Goal: Task Accomplishment & Management: Manage account settings

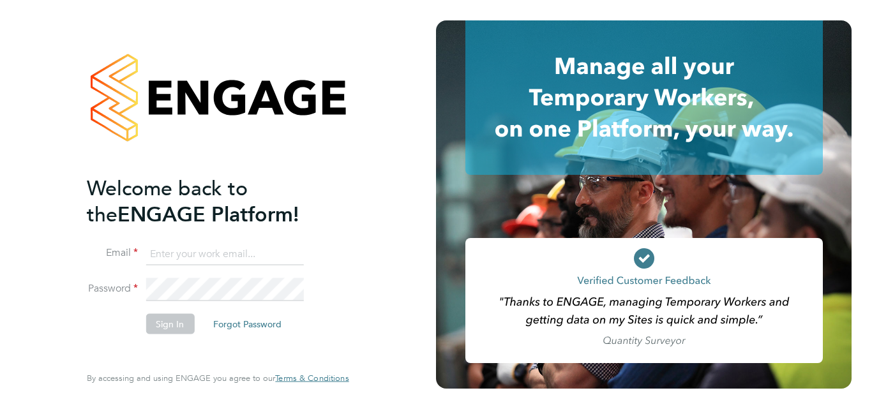
type input "robertsuckling15@gmail.com"
click at [0, 285] on div "Welcome back to the ENGAGE Platform! Email robertsuckling15@gmail.com Password …" at bounding box center [218, 204] width 436 height 409
click at [168, 324] on button "Sign In" at bounding box center [170, 324] width 49 height 20
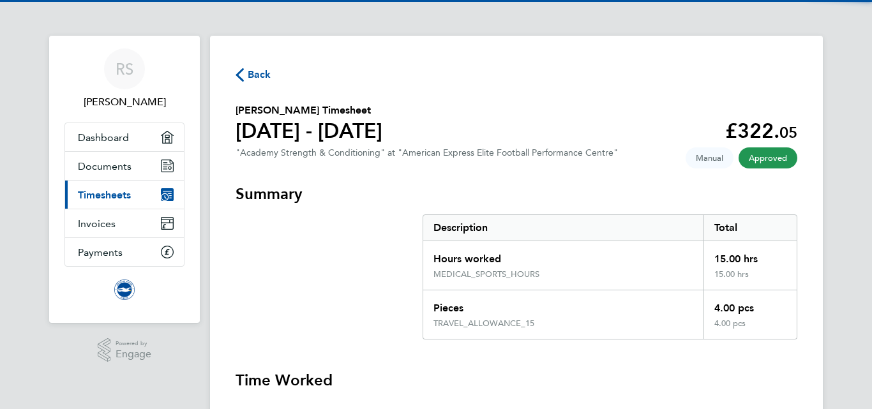
click at [248, 74] on span "Back" at bounding box center [260, 74] width 24 height 15
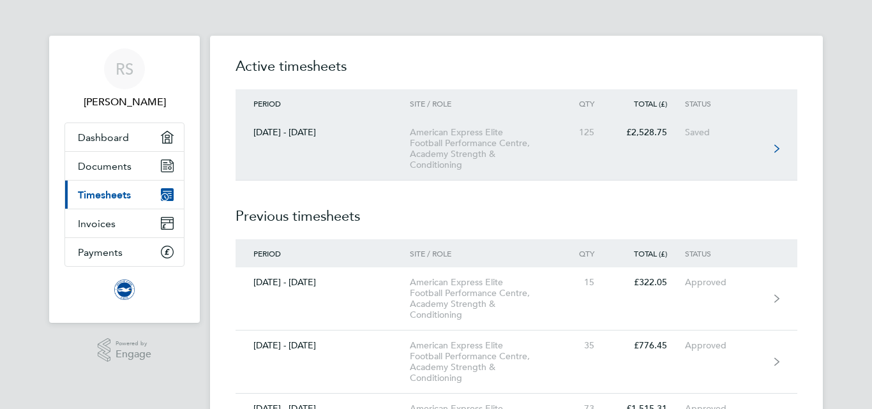
click at [504, 142] on div "American Express Elite Football Performance Centre, Academy Strength & Conditio…" at bounding box center [483, 148] width 146 height 43
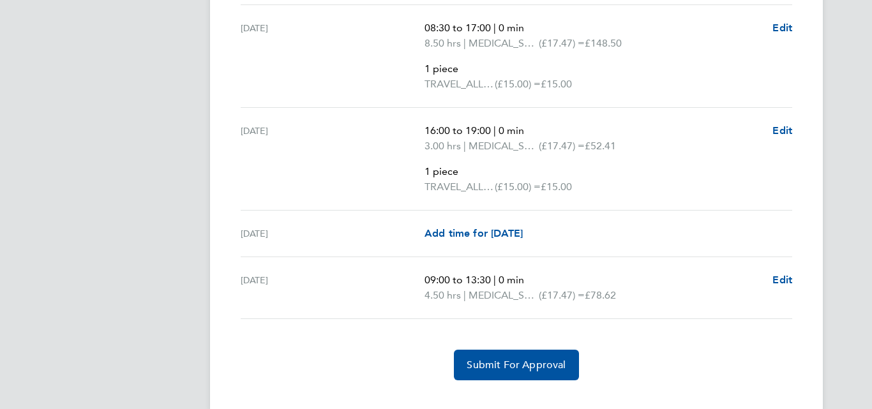
scroll to position [2849, 0]
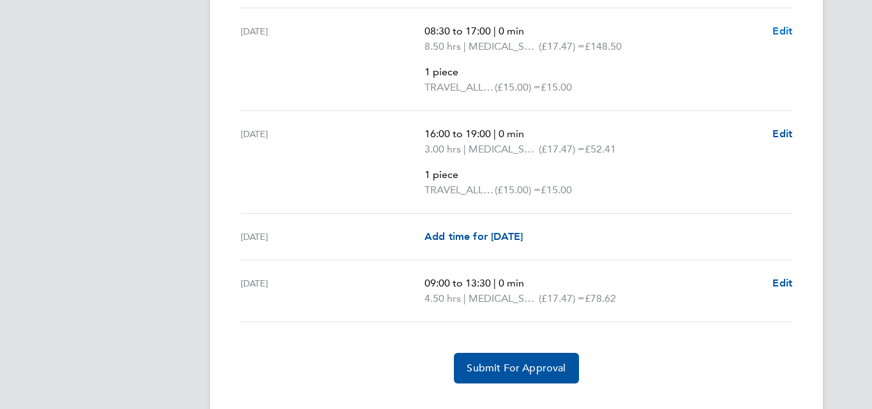
click at [784, 30] on span "Edit" at bounding box center [782, 31] width 20 height 12
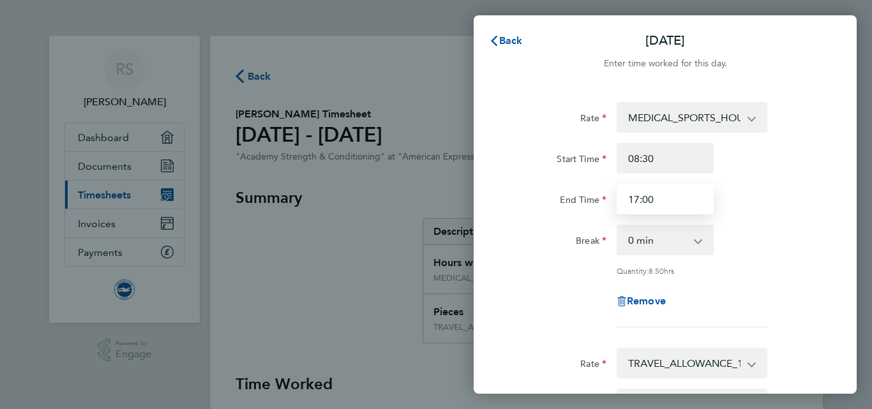
click at [638, 199] on input "17:00" at bounding box center [664, 199] width 97 height 31
type input "16:00"
click at [773, 185] on div "End Time 16:00" at bounding box center [665, 199] width 322 height 31
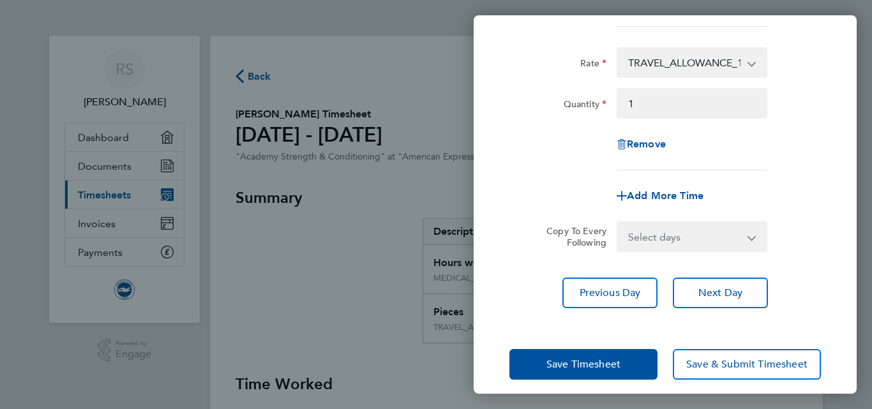
scroll to position [311, 0]
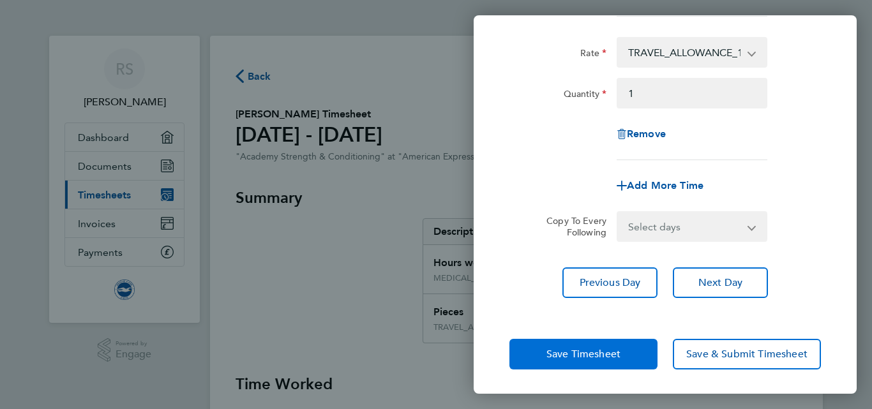
click at [579, 348] on span "Save Timesheet" at bounding box center [583, 354] width 74 height 13
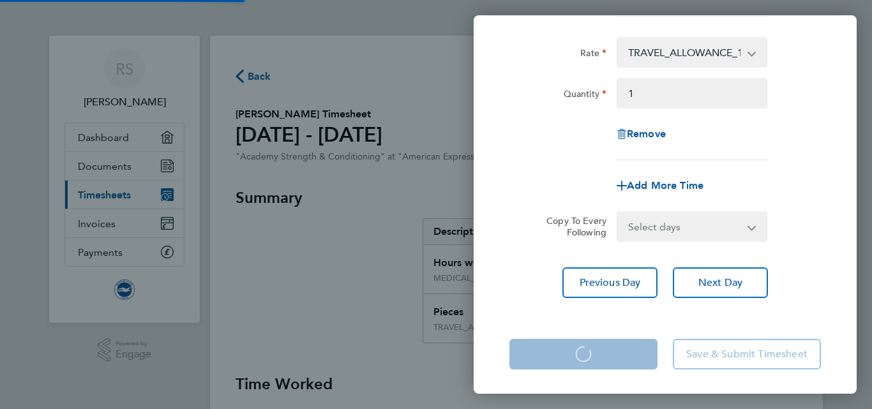
click at [579, 347] on app-form-button "Save Timesheet Loading" at bounding box center [587, 354] width 156 height 31
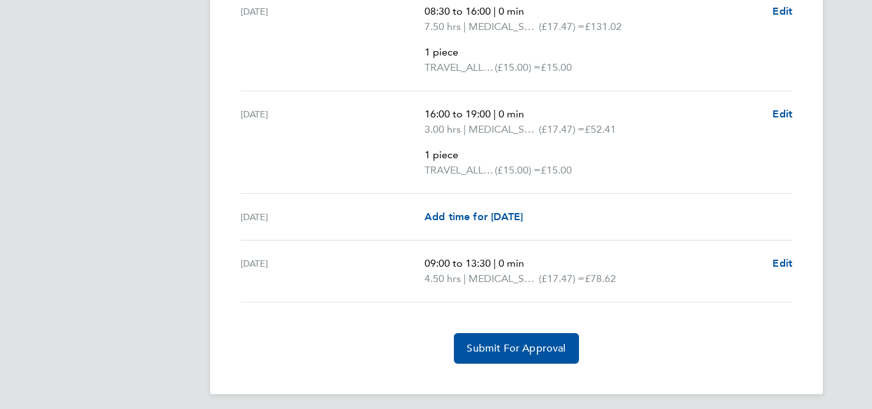
scroll to position [2874, 0]
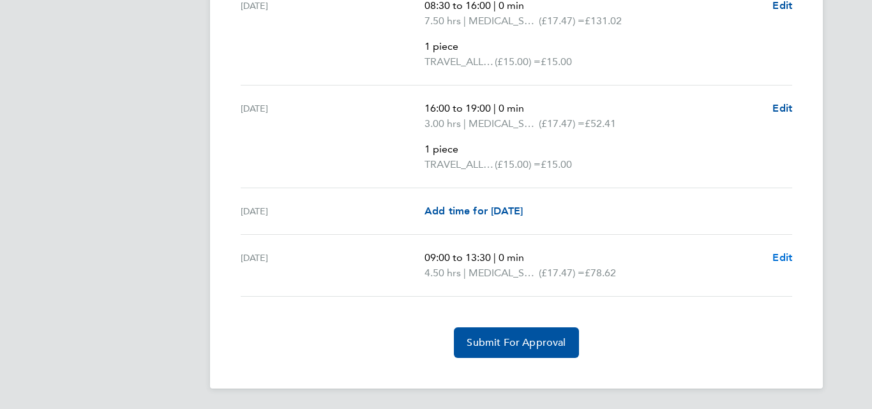
click at [779, 256] on span "Edit" at bounding box center [782, 257] width 20 height 12
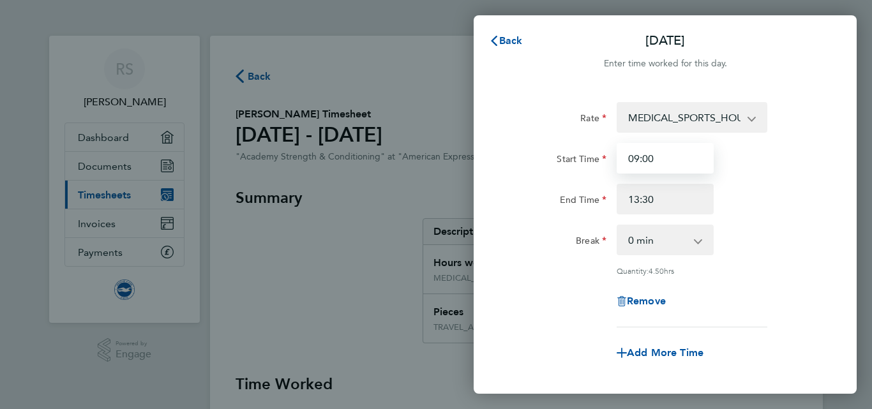
click at [651, 161] on input "09:00" at bounding box center [664, 158] width 97 height 31
type input "09:30"
click at [763, 191] on div "End Time 13:30" at bounding box center [665, 199] width 322 height 31
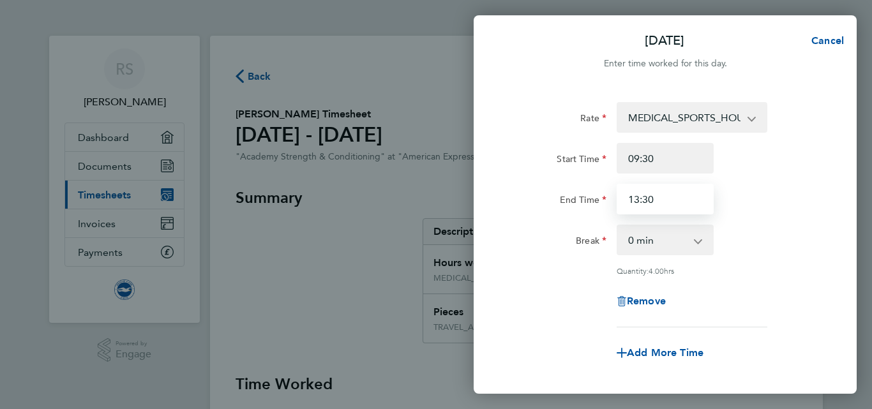
click at [656, 199] on input "13:30" at bounding box center [664, 199] width 97 height 31
click at [747, 200] on div "End Time 13:30" at bounding box center [665, 199] width 322 height 31
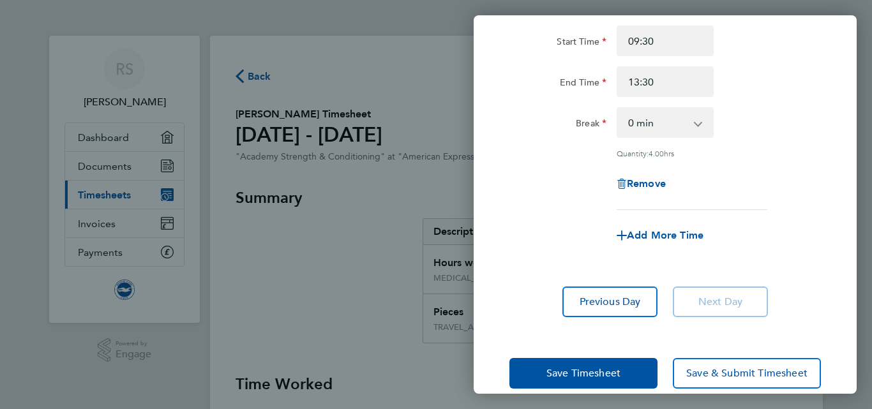
scroll to position [137, 0]
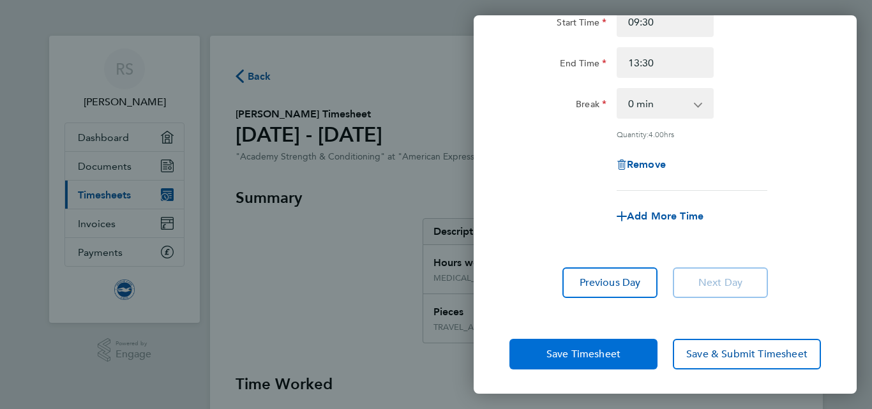
click at [570, 355] on span "Save Timesheet" at bounding box center [583, 354] width 74 height 13
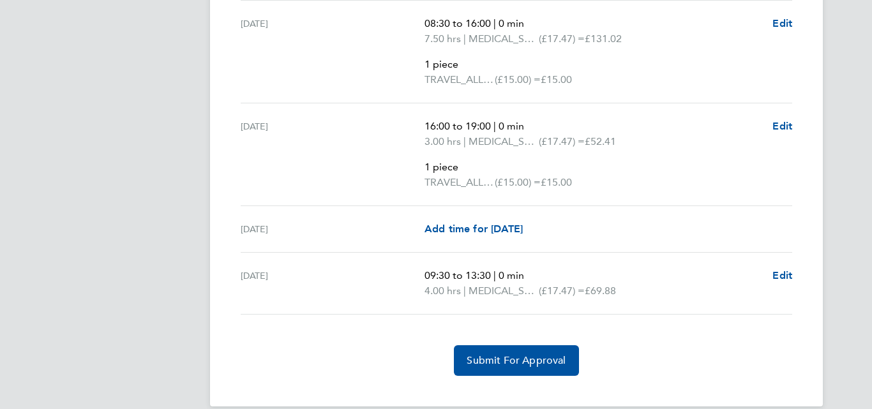
scroll to position [2874, 0]
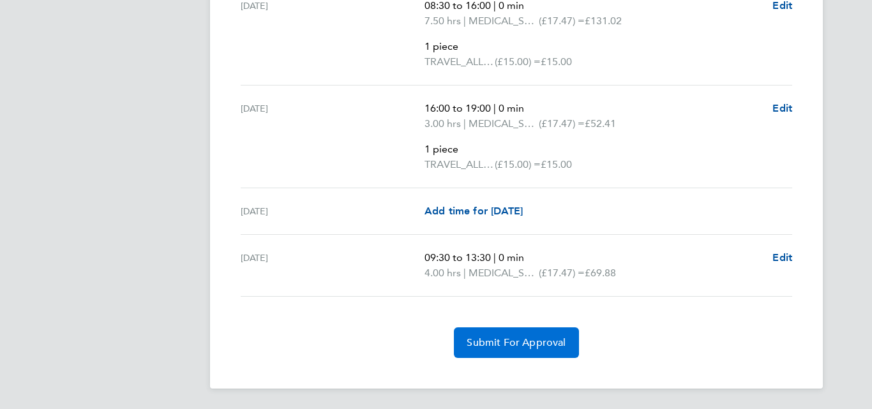
click at [516, 338] on span "Submit For Approval" at bounding box center [516, 342] width 99 height 13
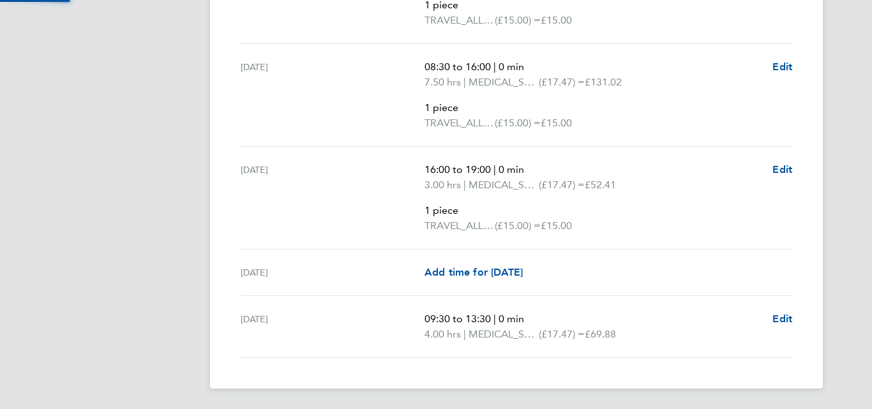
scroll to position [2813, 0]
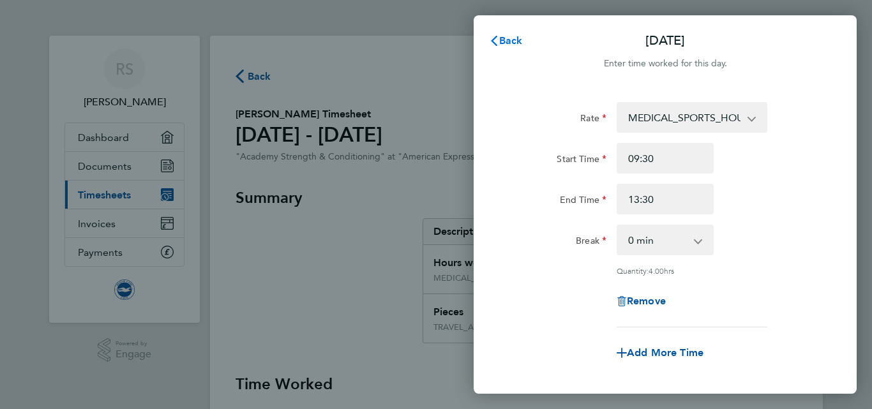
click at [501, 38] on span "Back" at bounding box center [511, 40] width 24 height 12
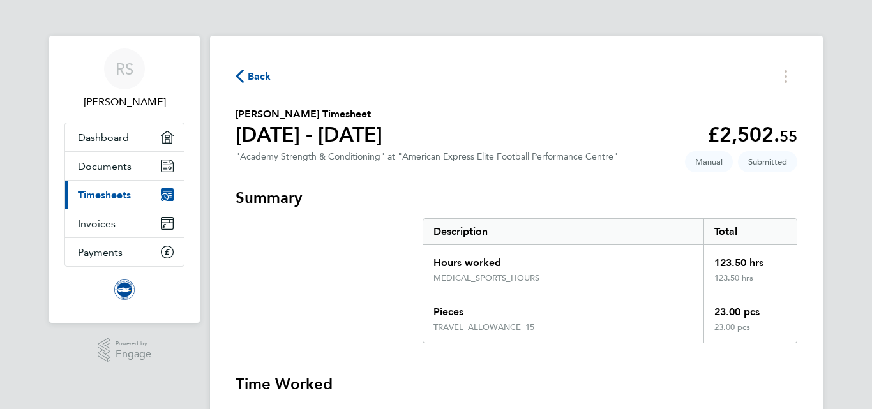
click at [252, 81] on span "Back" at bounding box center [260, 76] width 24 height 15
